Goal: Task Accomplishment & Management: Manage account settings

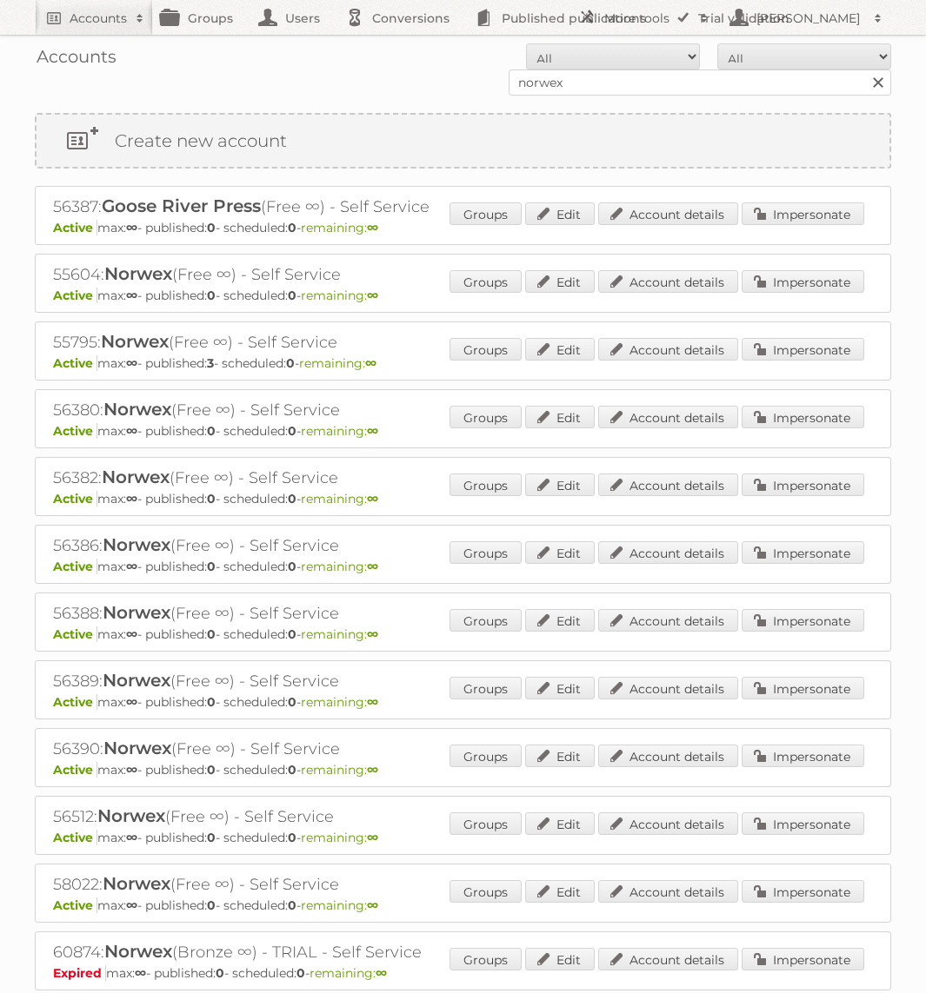
click at [617, 100] on div "Accounts All Active Expired Pending All Paid Trials Self service norwex Search" at bounding box center [463, 70] width 856 height 70
click at [607, 80] on input "norwex" at bounding box center [699, 83] width 382 height 26
type input "Bauhaus"
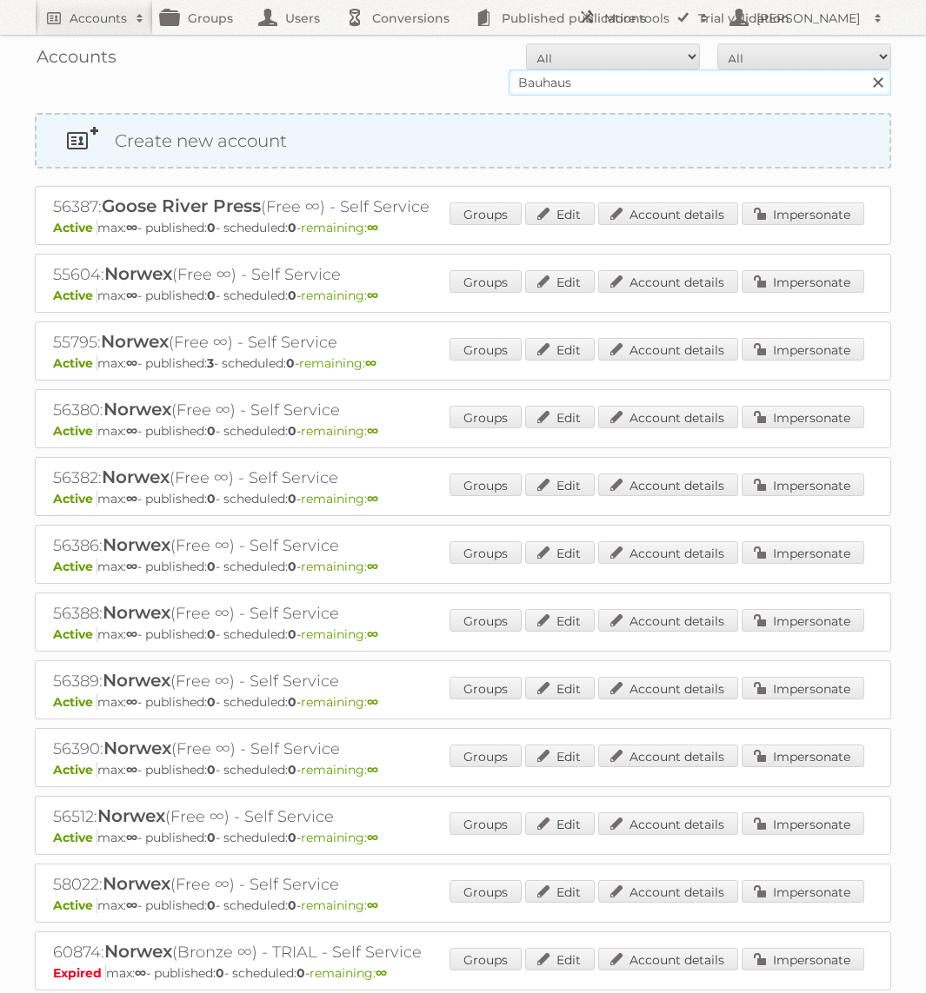
click at [864, 70] on input "Search" at bounding box center [877, 83] width 26 height 26
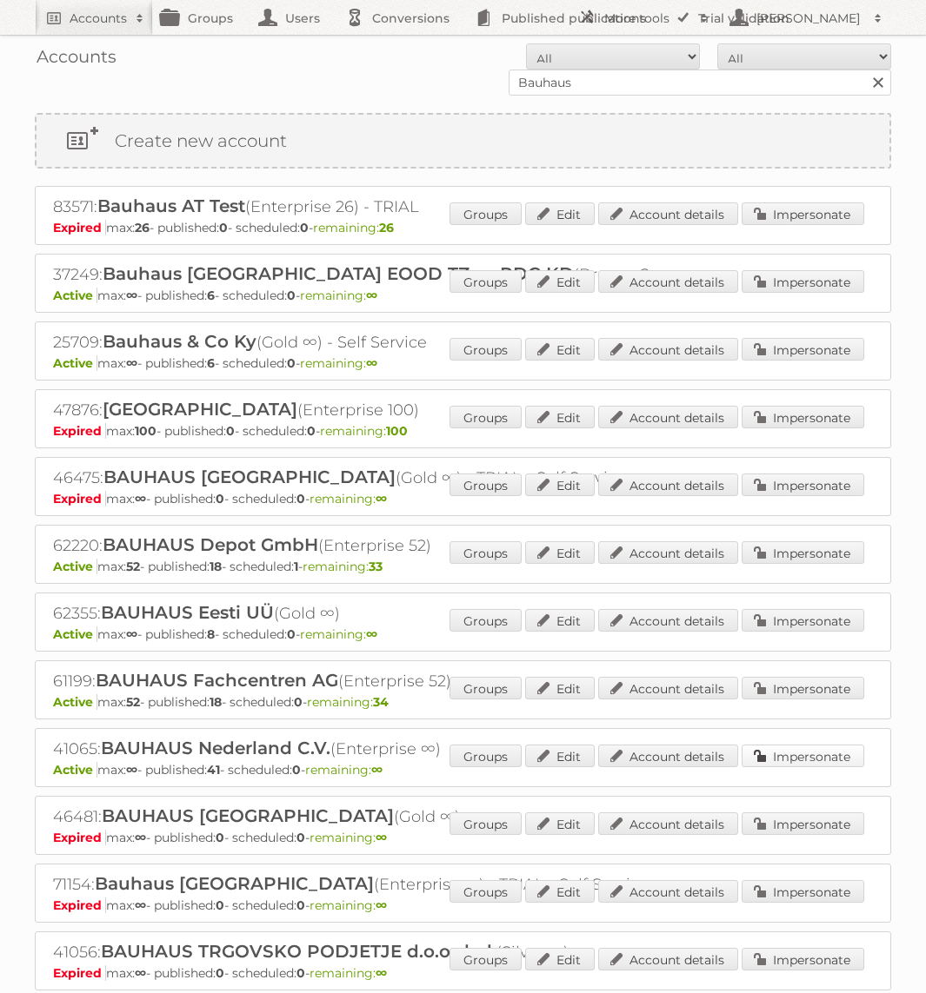
click at [783, 745] on link "Impersonate" at bounding box center [802, 756] width 123 height 23
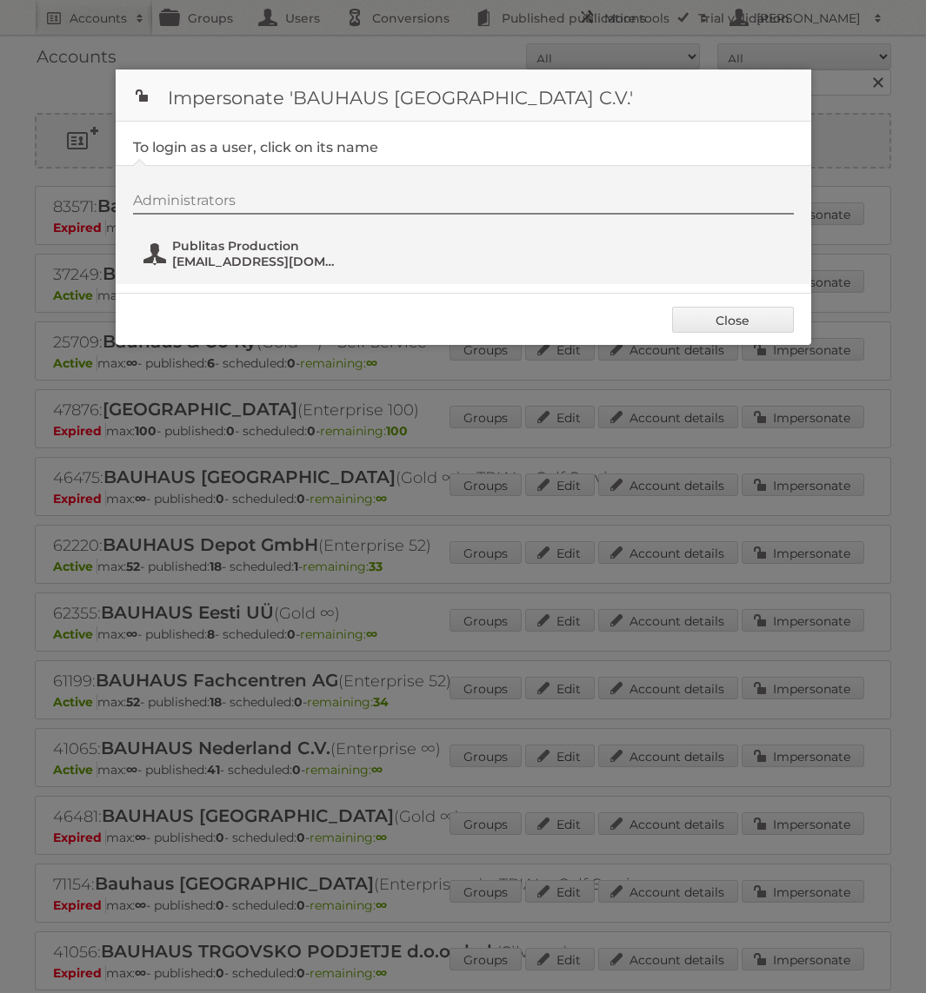
click at [234, 262] on span "[EMAIL_ADDRESS][DOMAIN_NAME]" at bounding box center [256, 262] width 169 height 16
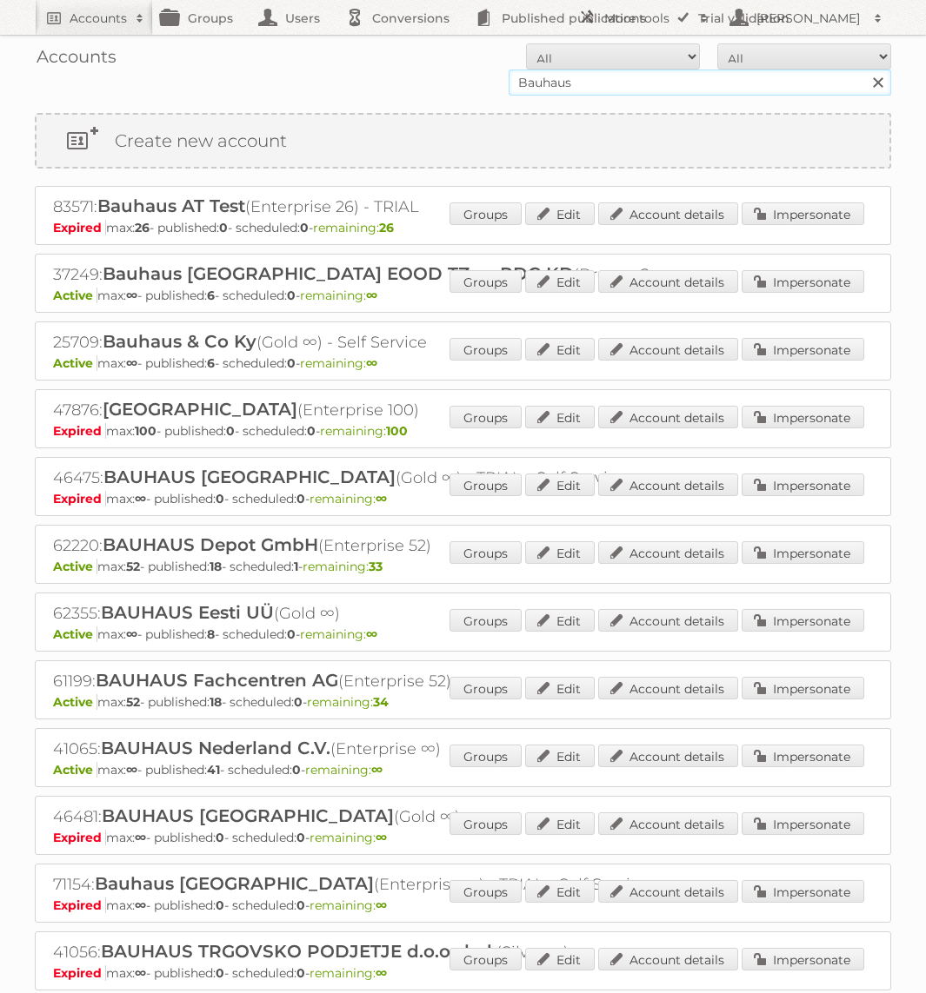
click at [531, 76] on input "Bauhaus" at bounding box center [699, 83] width 382 height 26
type input "norwex"
click at [864, 70] on input "Search" at bounding box center [877, 83] width 26 height 26
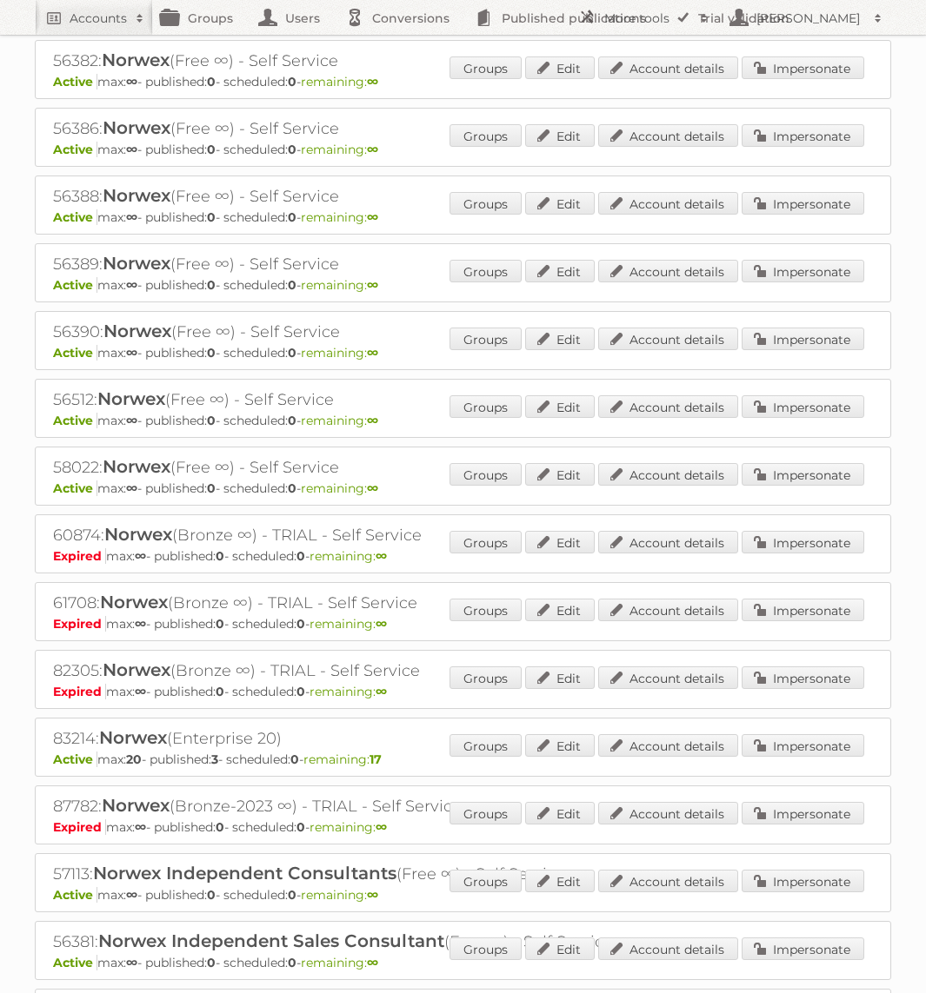
scroll to position [459, 0]
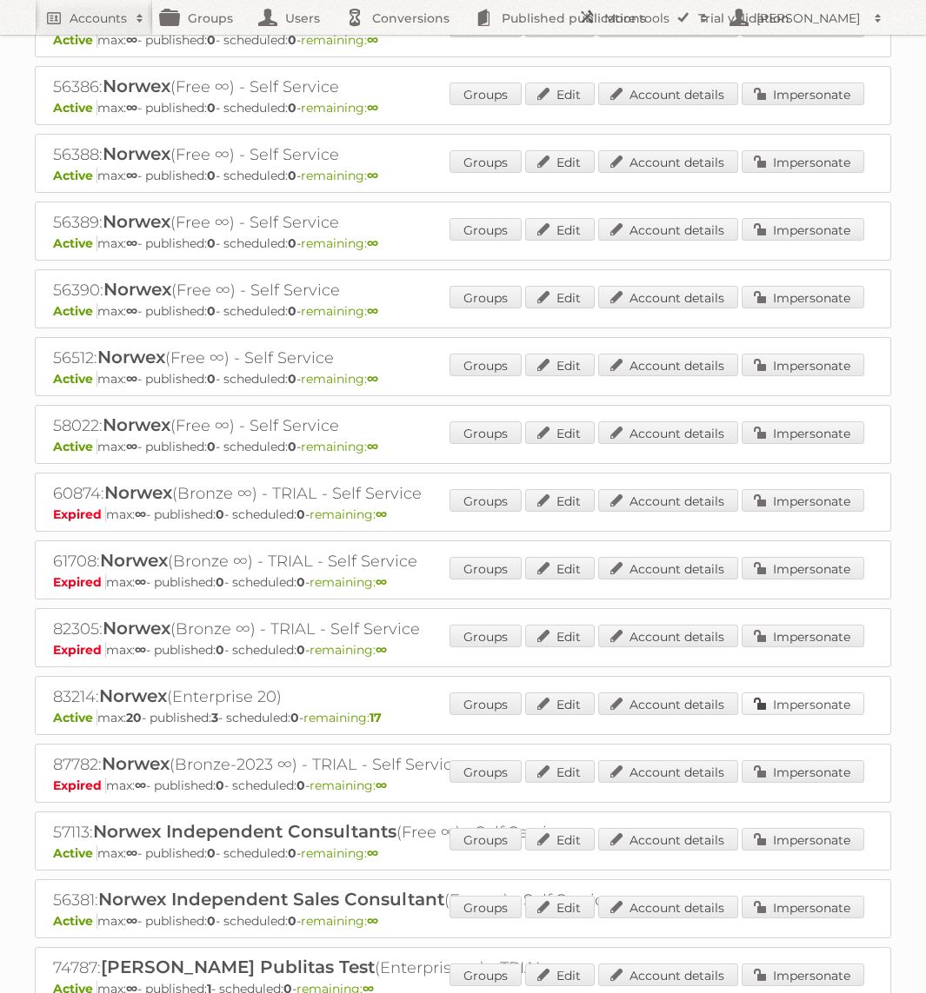
click at [839, 699] on link "Impersonate" at bounding box center [802, 704] width 123 height 23
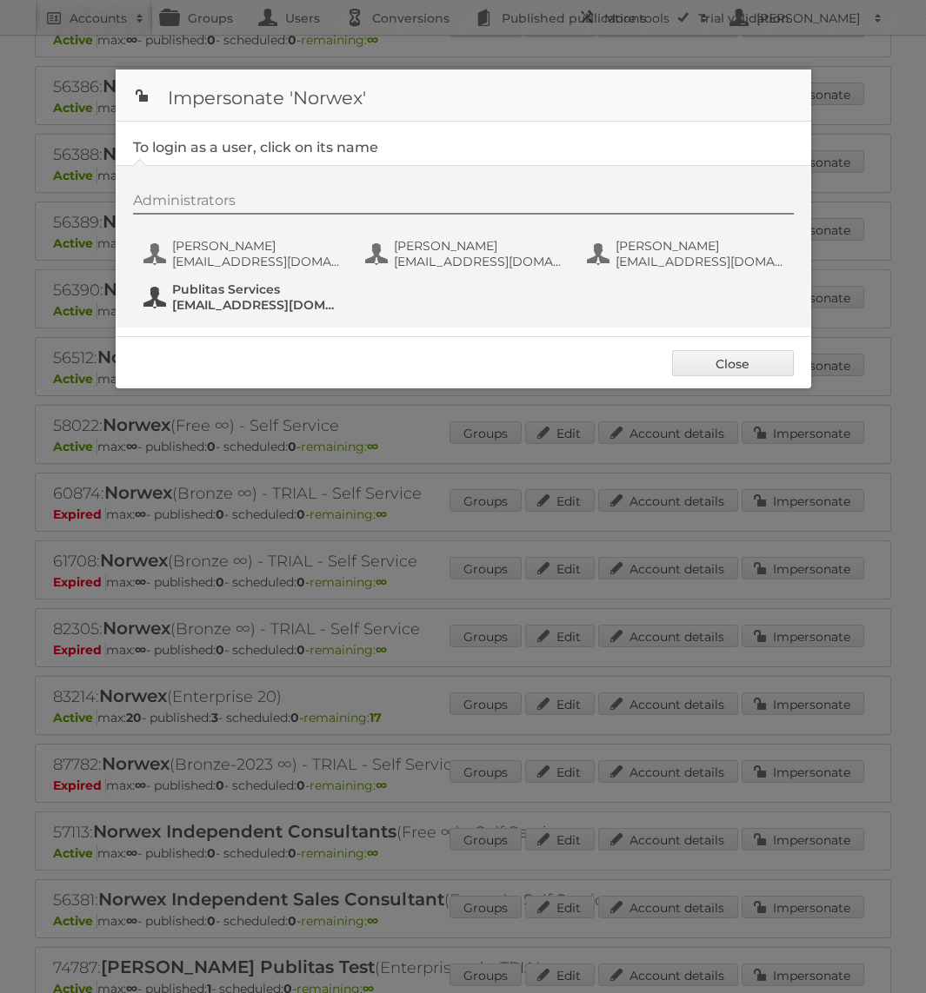
click at [304, 297] on span "fs+norwex@publitas.com" at bounding box center [256, 305] width 169 height 16
